Goal: Information Seeking & Learning: Learn about a topic

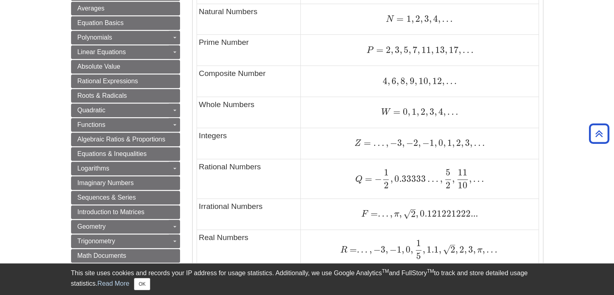
scroll to position [446, 0]
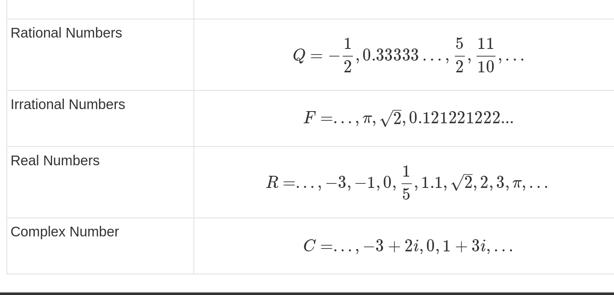
scroll to position [494, 0]
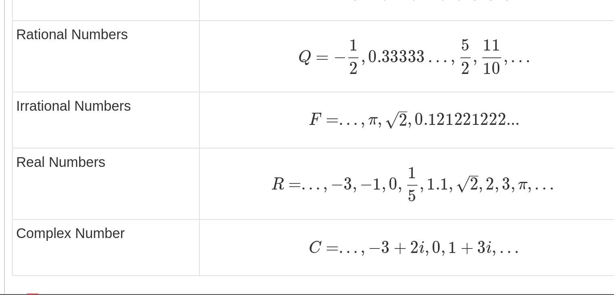
click at [324, 154] on td "F = . . . , π , 2 – √ , 0.121221222... F = . . . , π , 2 , 0.121221222..." at bounding box center [420, 166] width 238 height 31
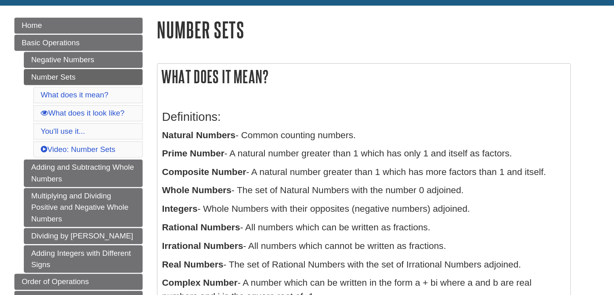
scroll to position [0, 0]
